Goal: Information Seeking & Learning: Learn about a topic

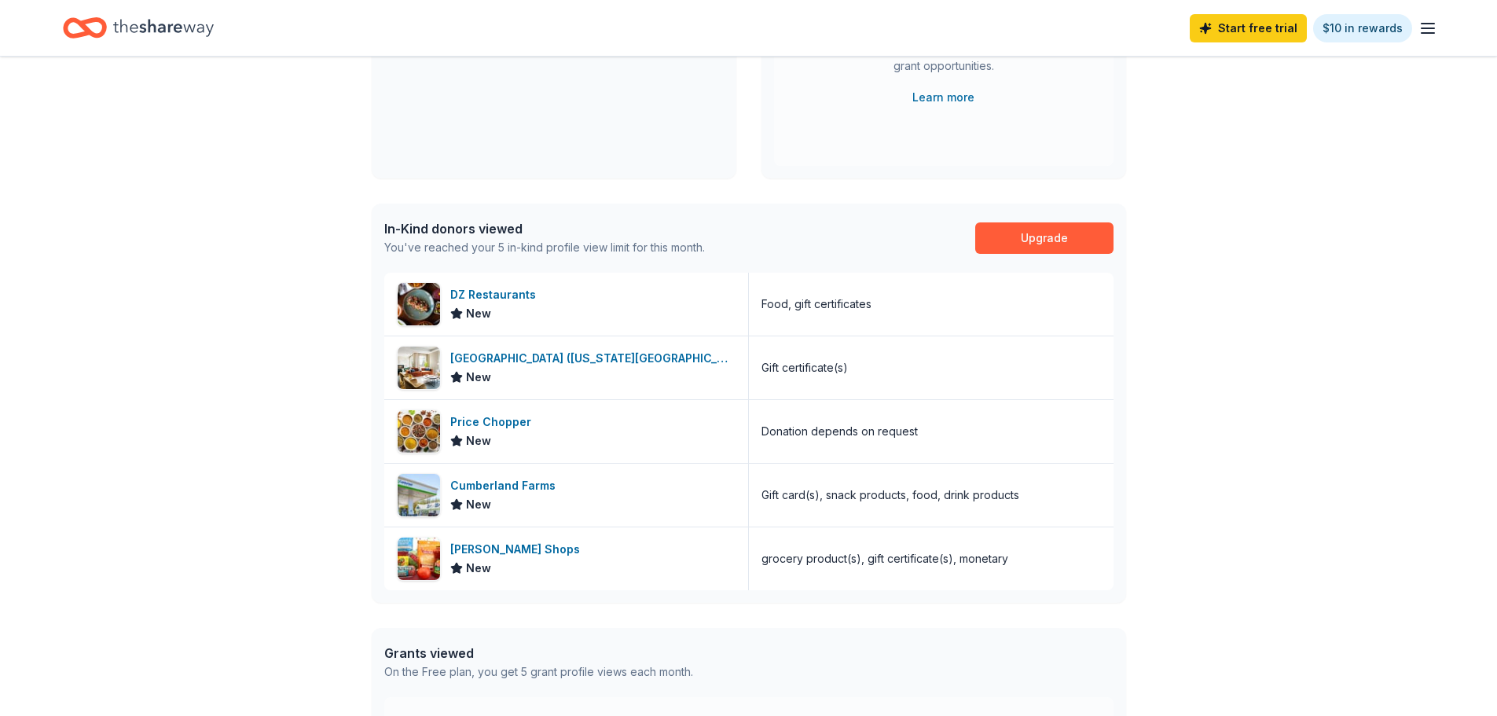
scroll to position [7, 0]
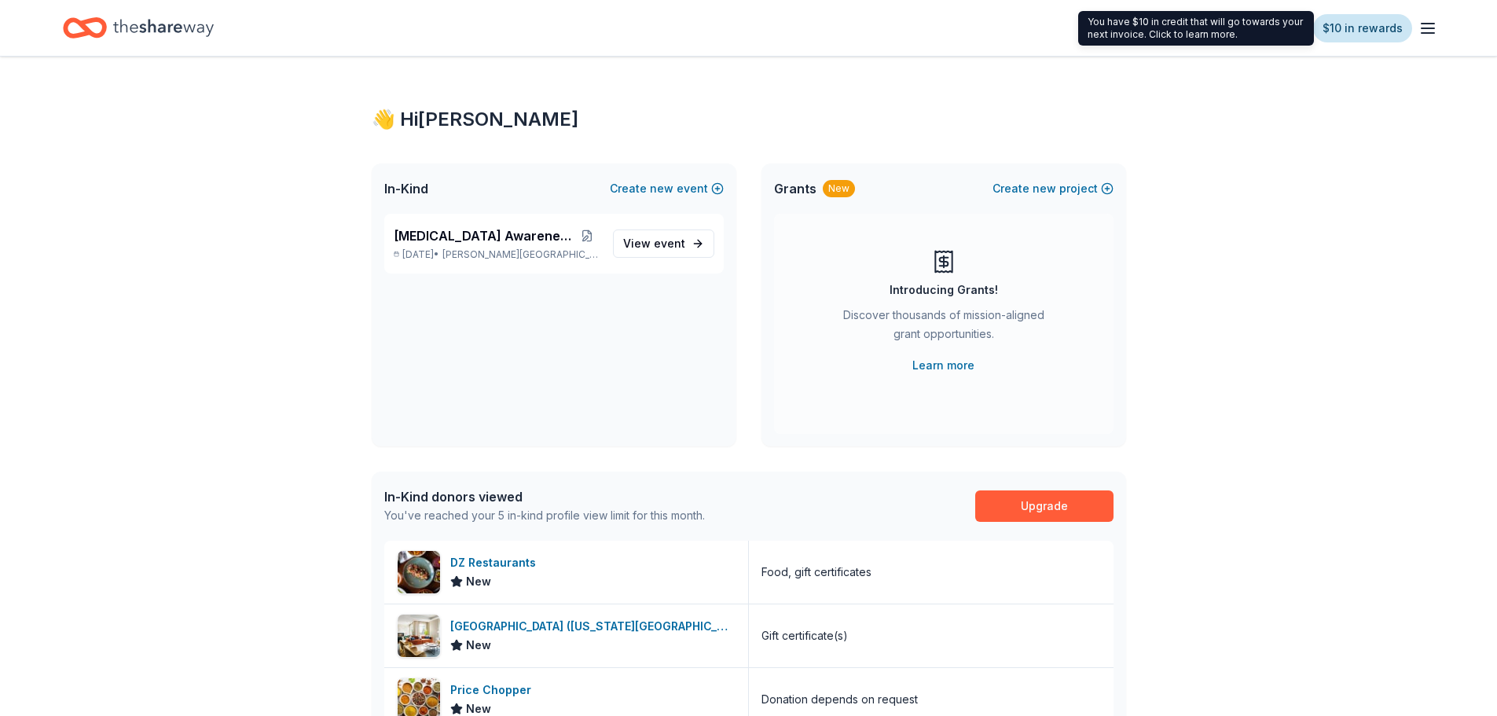
click at [1352, 28] on link "$10 in rewards" at bounding box center [1362, 28] width 99 height 28
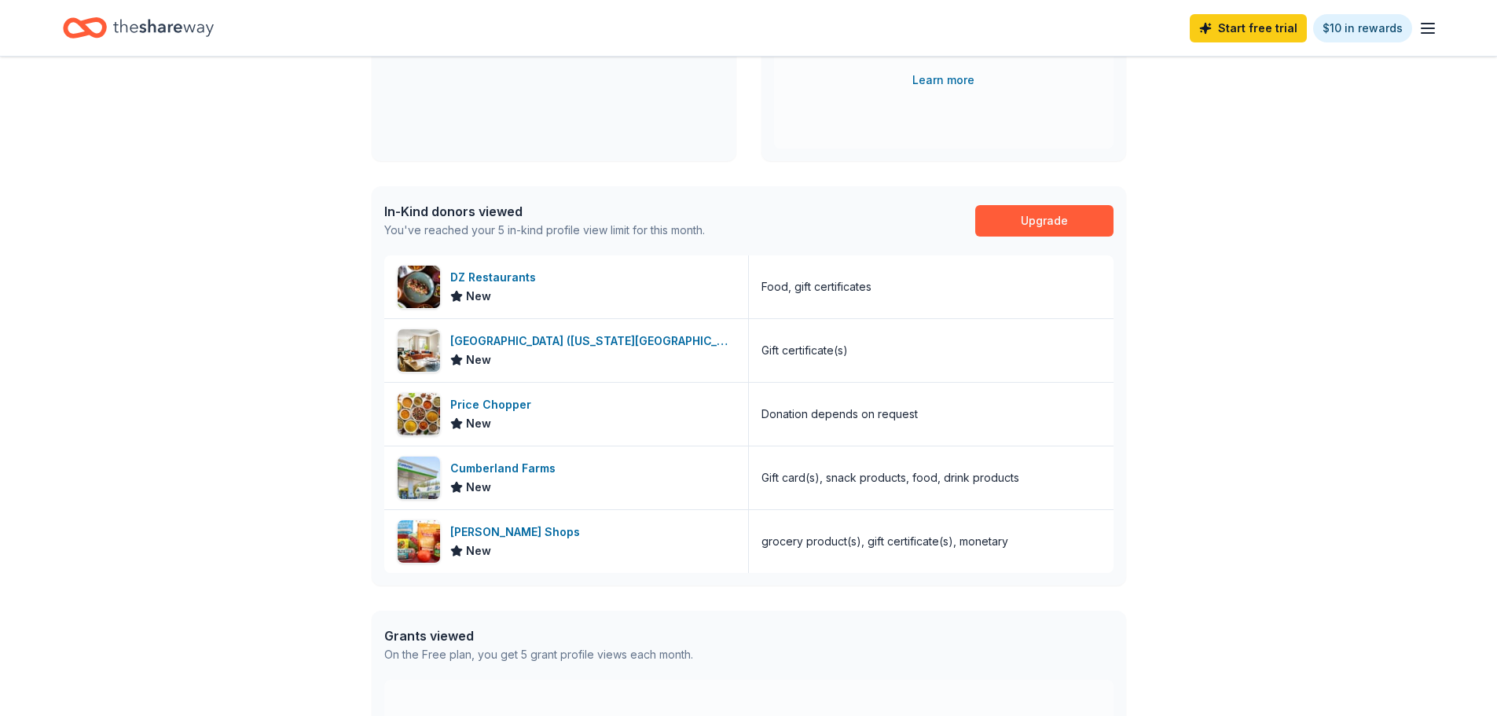
scroll to position [314, 0]
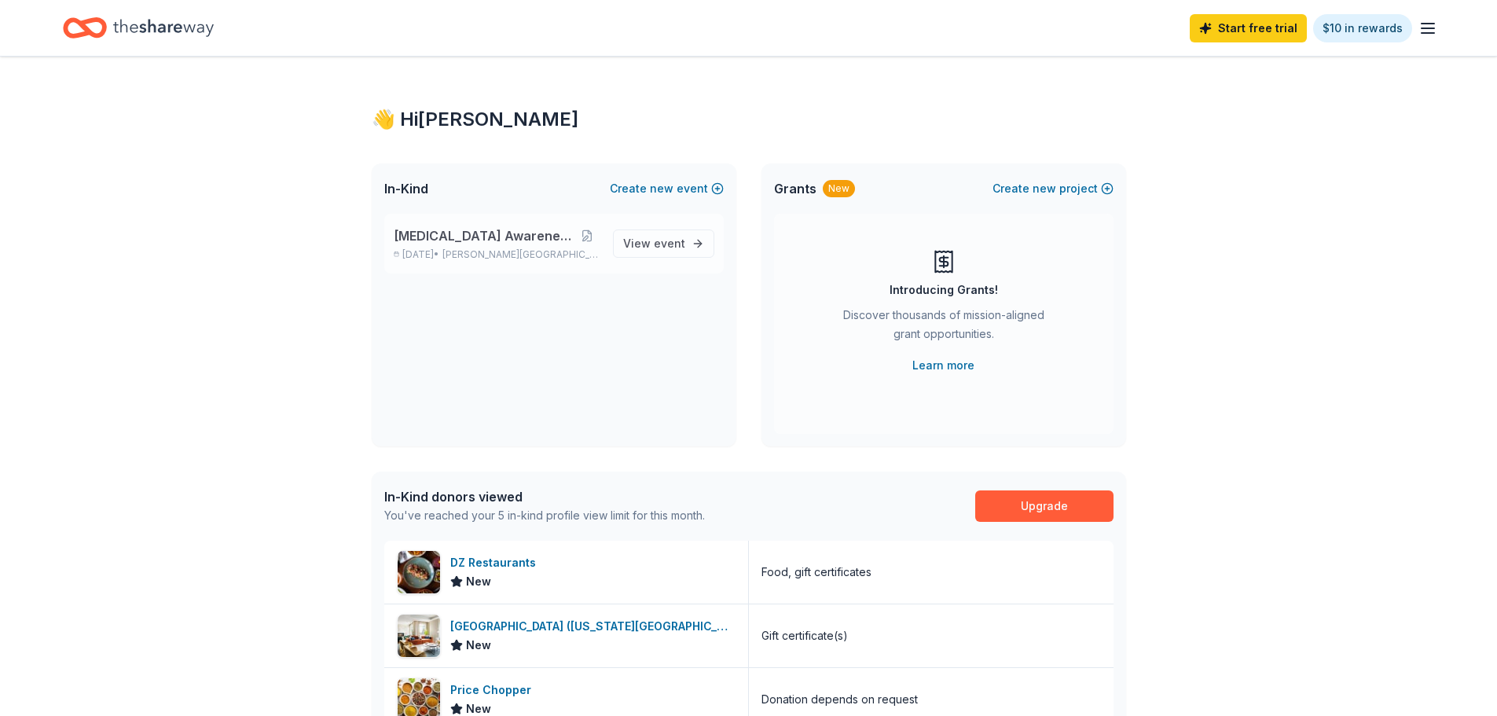
click at [505, 234] on span "[MEDICAL_DATA] Awareness Raffle" at bounding box center [484, 235] width 181 height 19
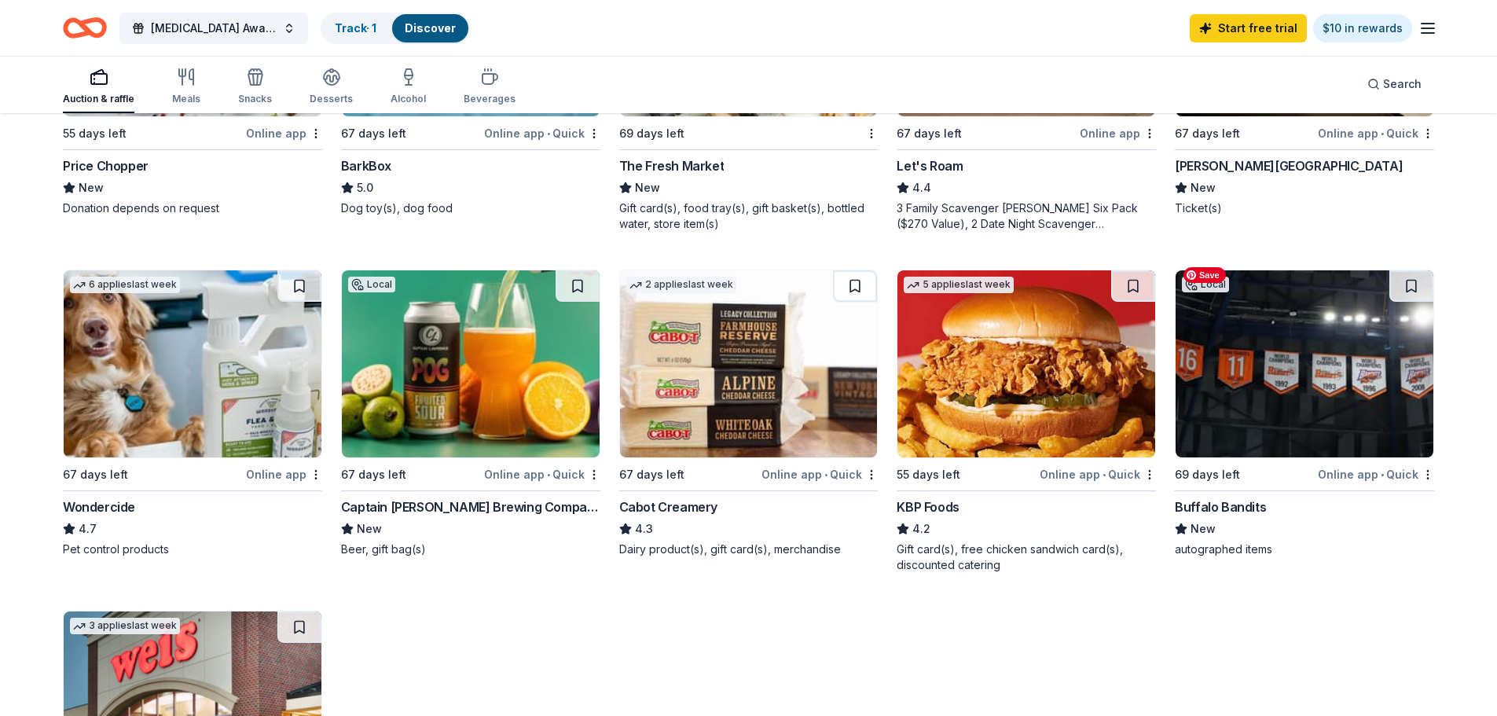
scroll to position [707, 0]
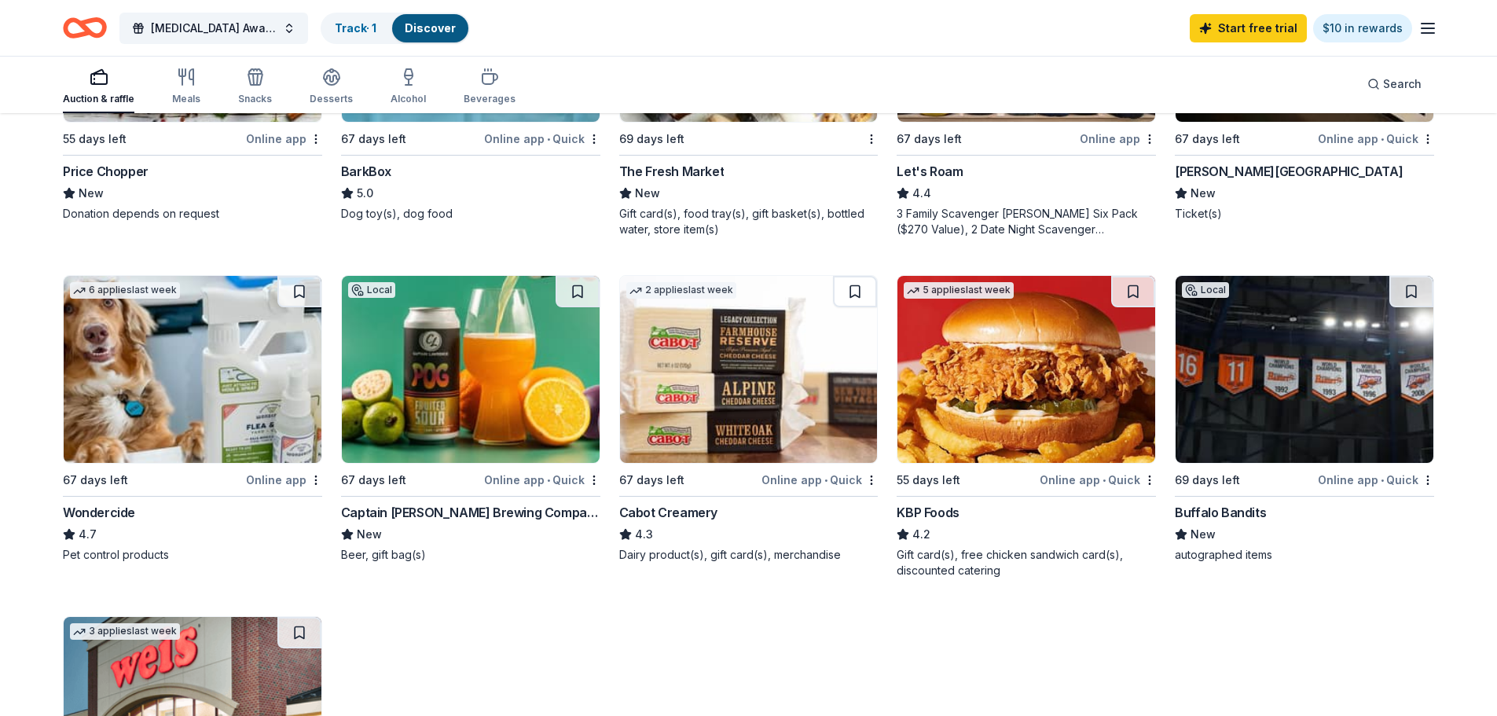
click at [1209, 503] on div "Buffalo Bandits" at bounding box center [1220, 512] width 91 height 19
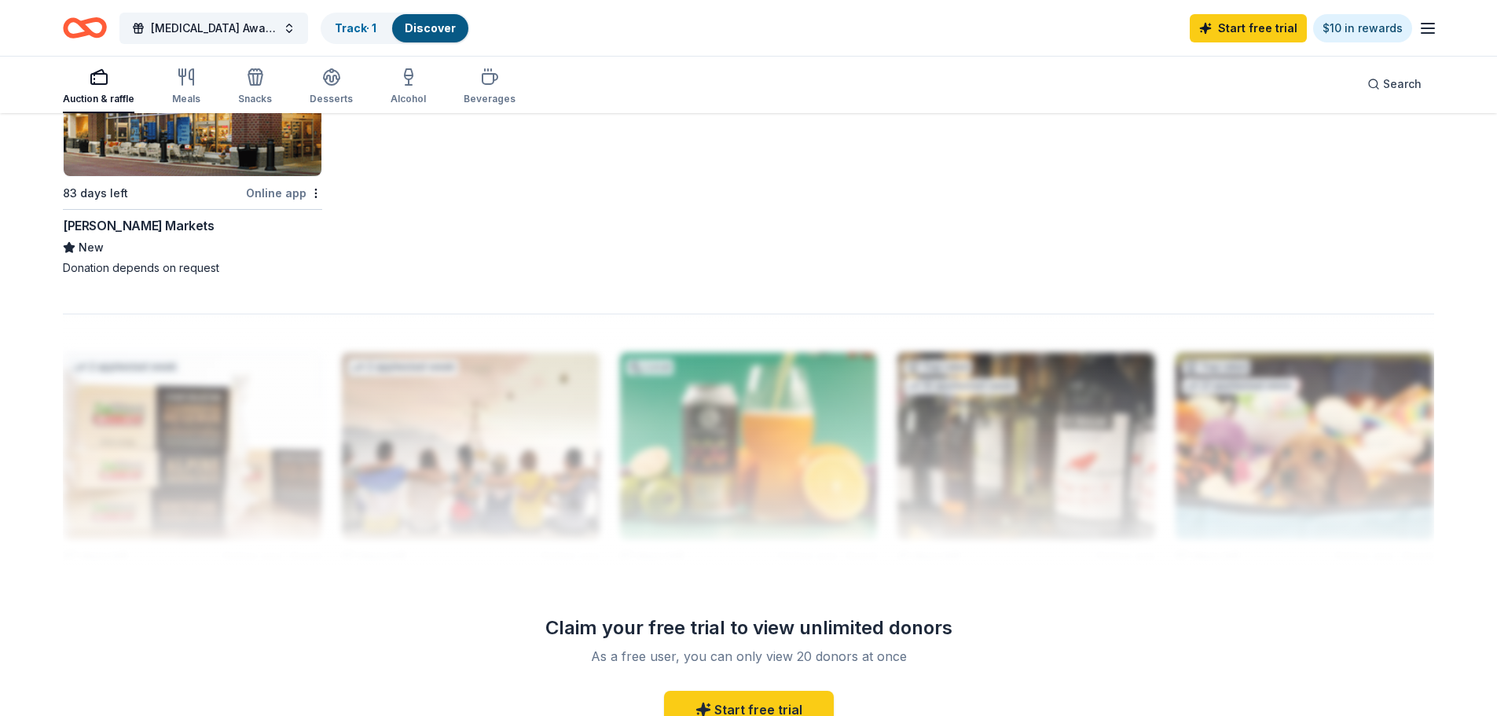
scroll to position [1336, 0]
